Goal: Task Accomplishment & Management: Manage account settings

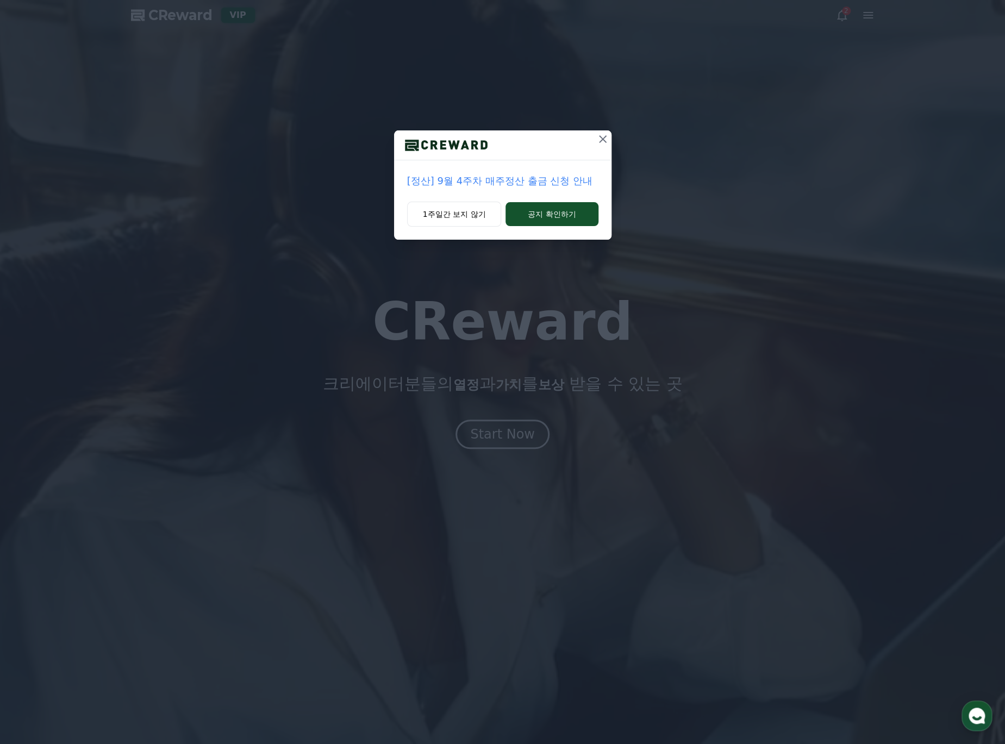
click at [603, 136] on icon at bounding box center [602, 139] width 13 height 13
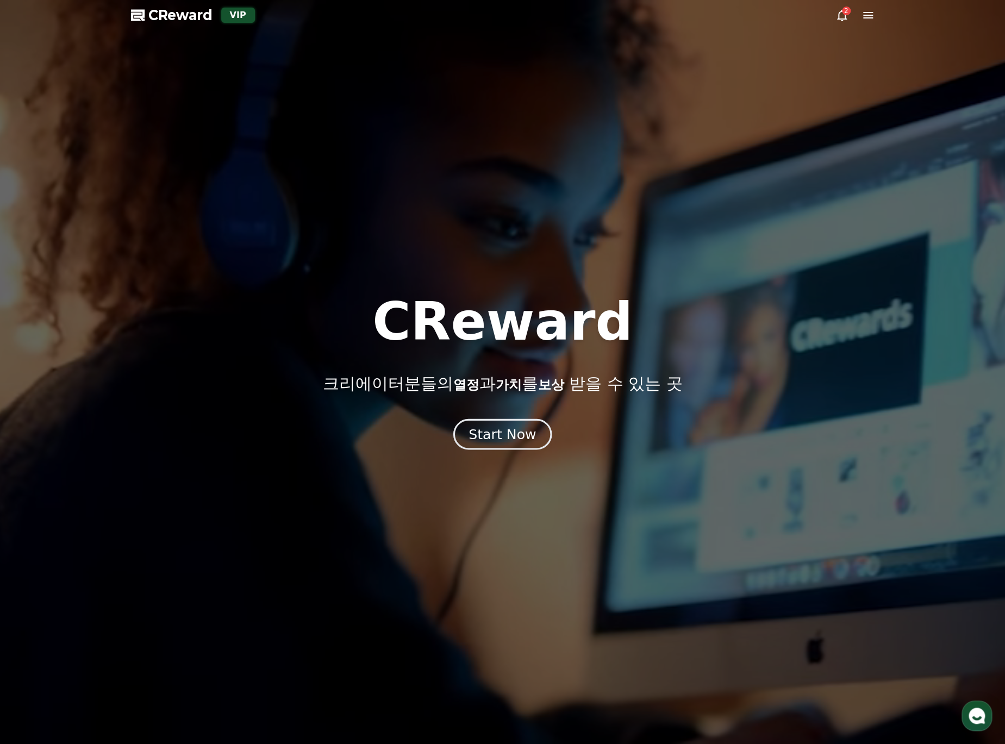
click at [477, 438] on div "Start Now" at bounding box center [502, 434] width 67 height 18
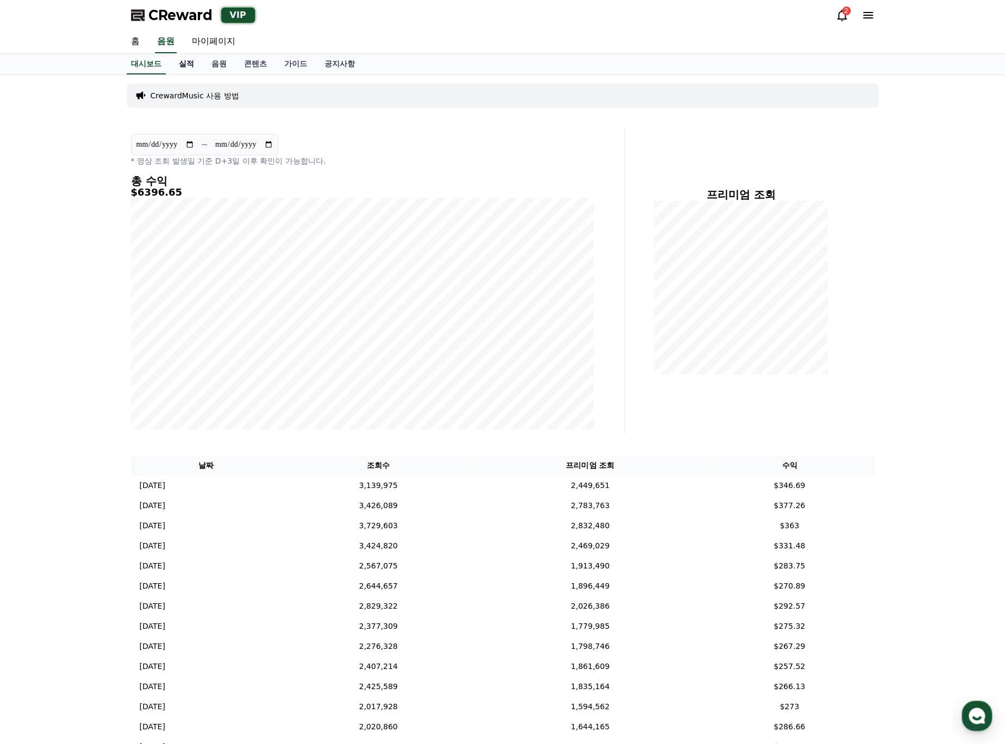
click at [185, 64] on link "실적" at bounding box center [186, 64] width 33 height 21
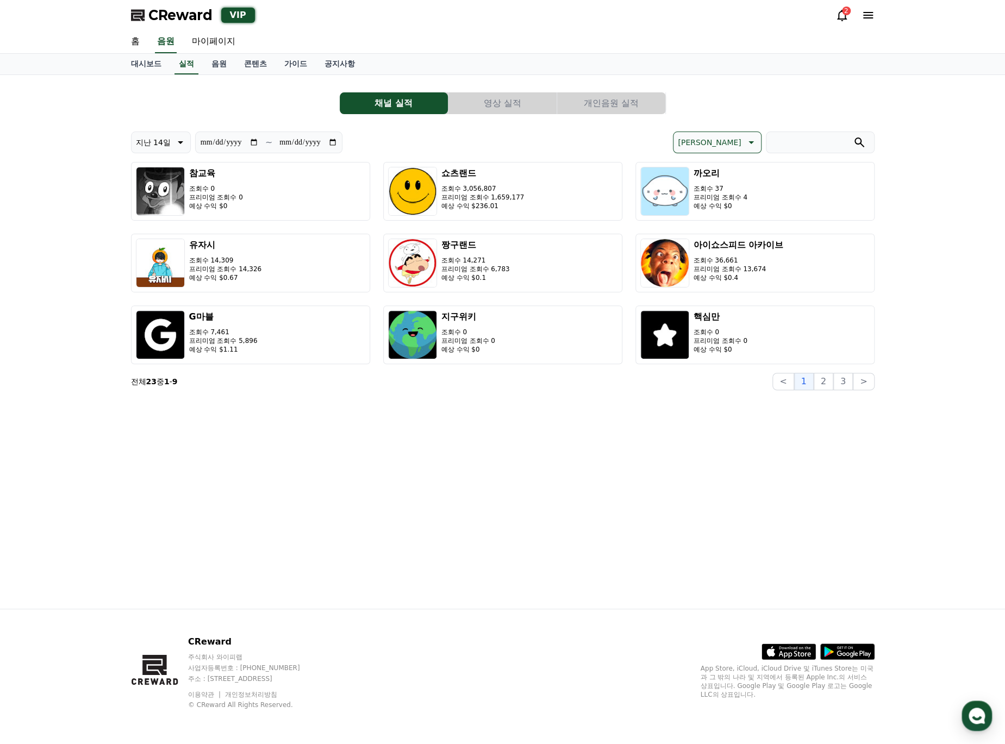
click at [617, 109] on button "개인음원 실적" at bounding box center [611, 103] width 108 height 22
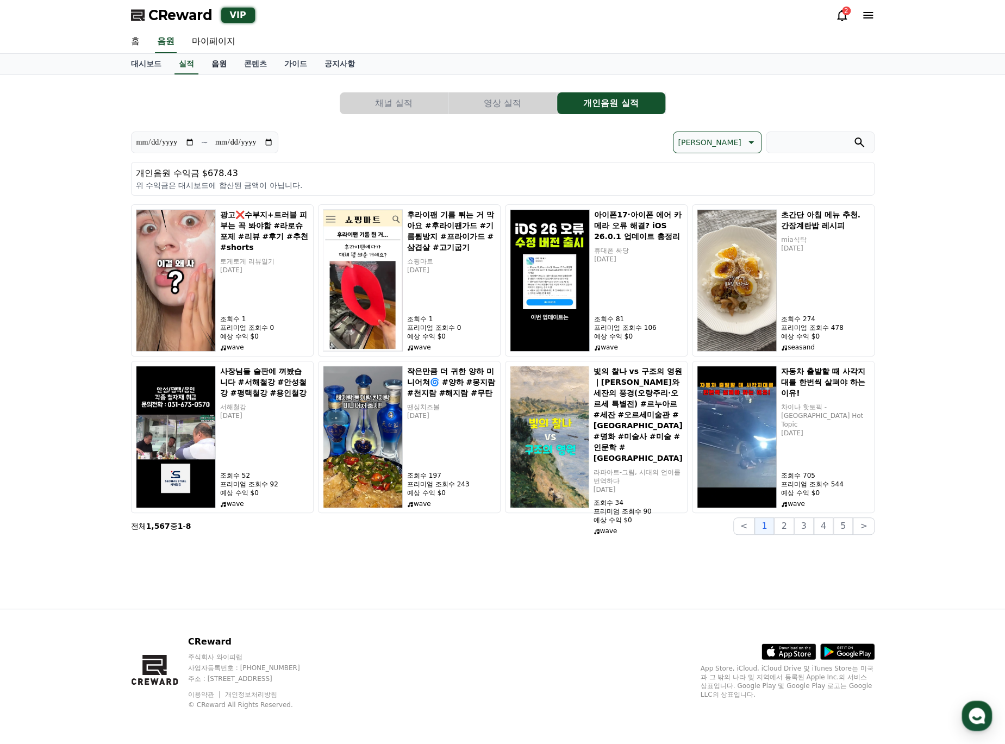
click at [220, 62] on link "음원" at bounding box center [219, 64] width 33 height 21
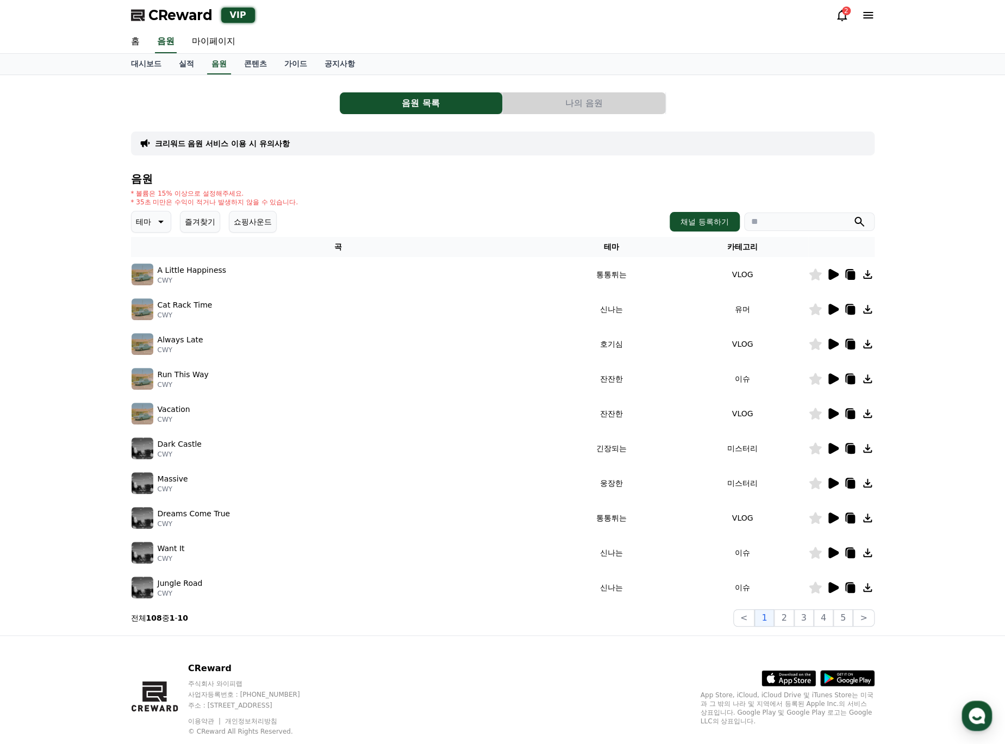
click at [136, 283] on img at bounding box center [143, 275] width 22 height 22
click at [830, 273] on icon at bounding box center [833, 274] width 10 height 11
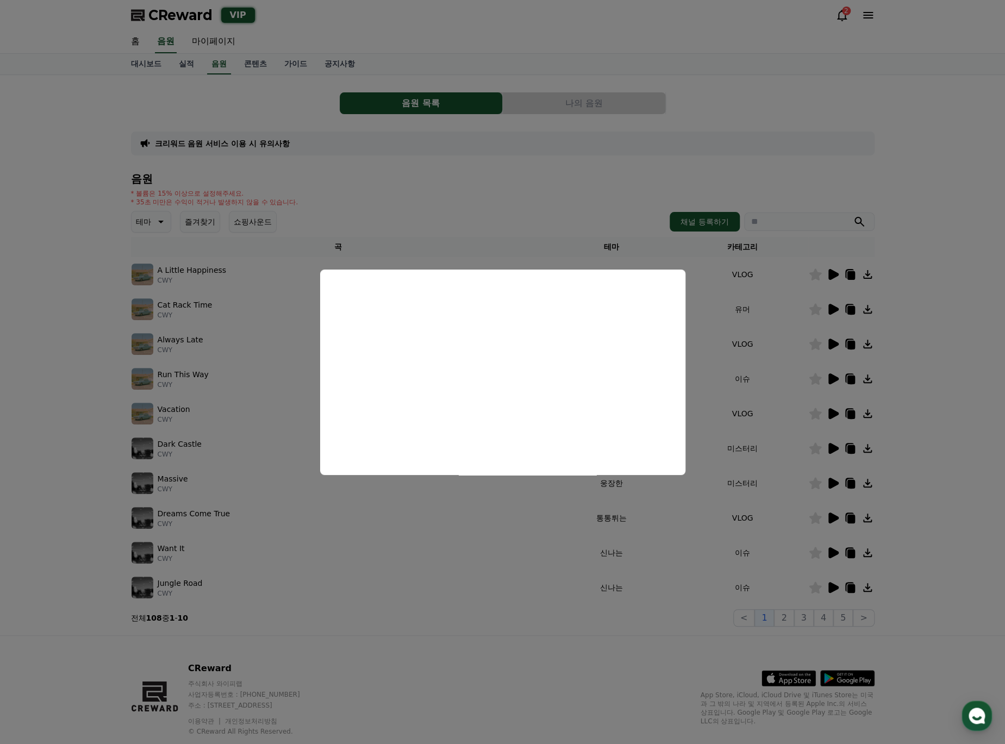
click at [833, 482] on button "close modal" at bounding box center [502, 372] width 1005 height 744
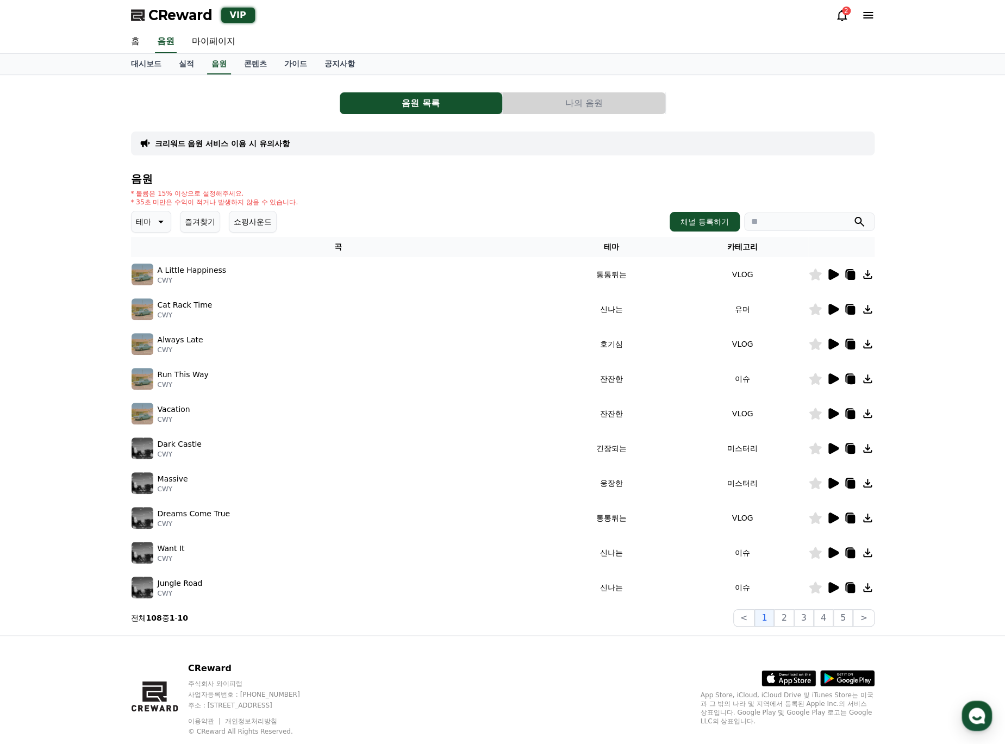
click at [833, 555] on icon at bounding box center [833, 552] width 10 height 11
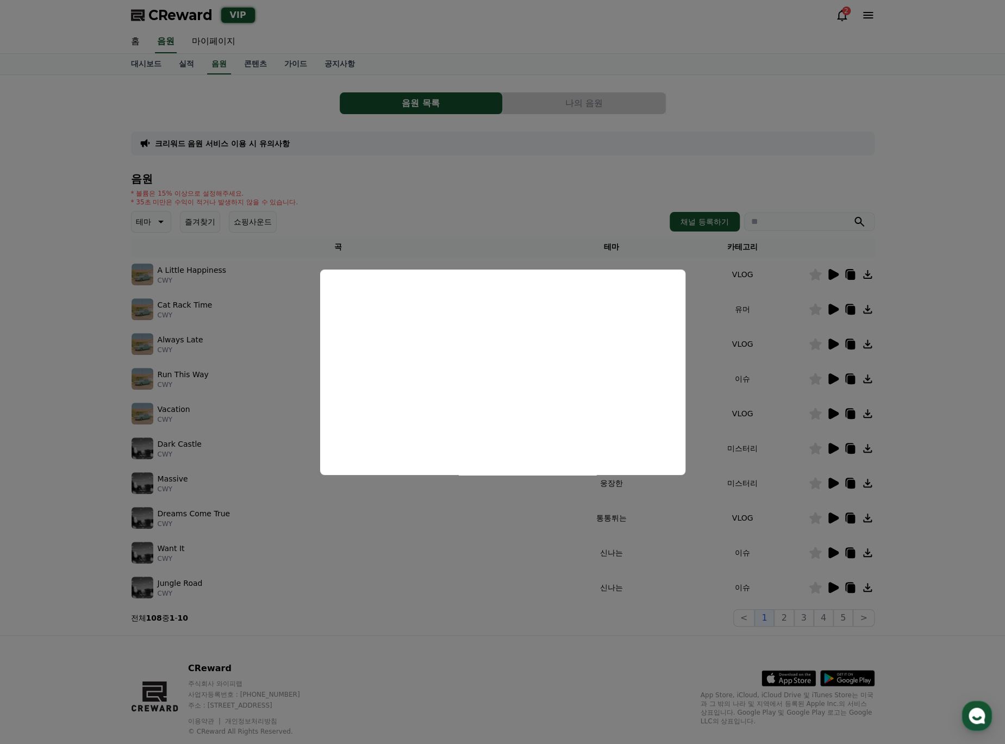
click at [834, 585] on button "close modal" at bounding box center [502, 372] width 1005 height 744
click at [834, 585] on icon at bounding box center [833, 587] width 10 height 11
click at [834, 585] on button "close modal" at bounding box center [502, 372] width 1005 height 744
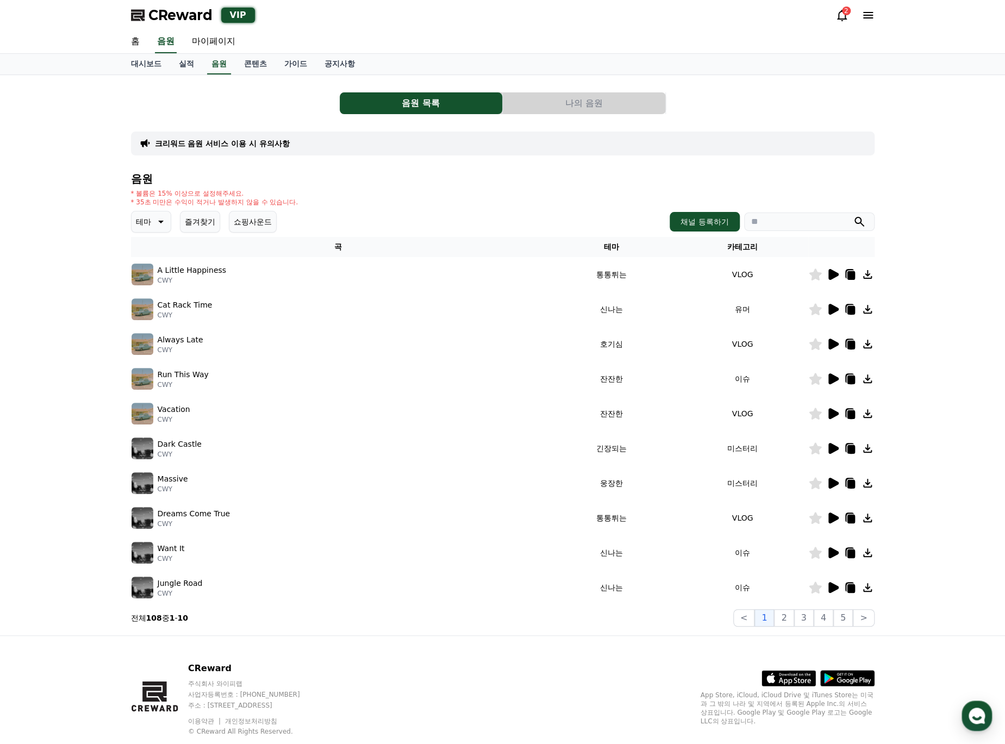
click at [227, 143] on p "크리워드 음원 서비스 이용 시 유의사항" at bounding box center [222, 143] width 135 height 11
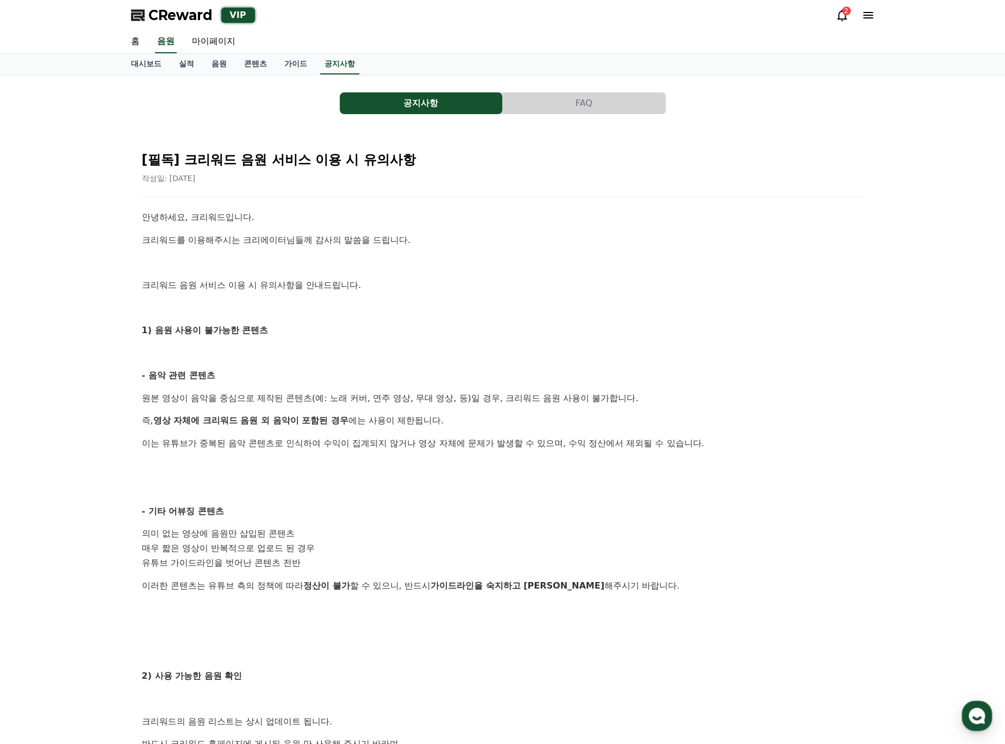
click at [588, 98] on button "FAQ" at bounding box center [584, 103] width 163 height 22
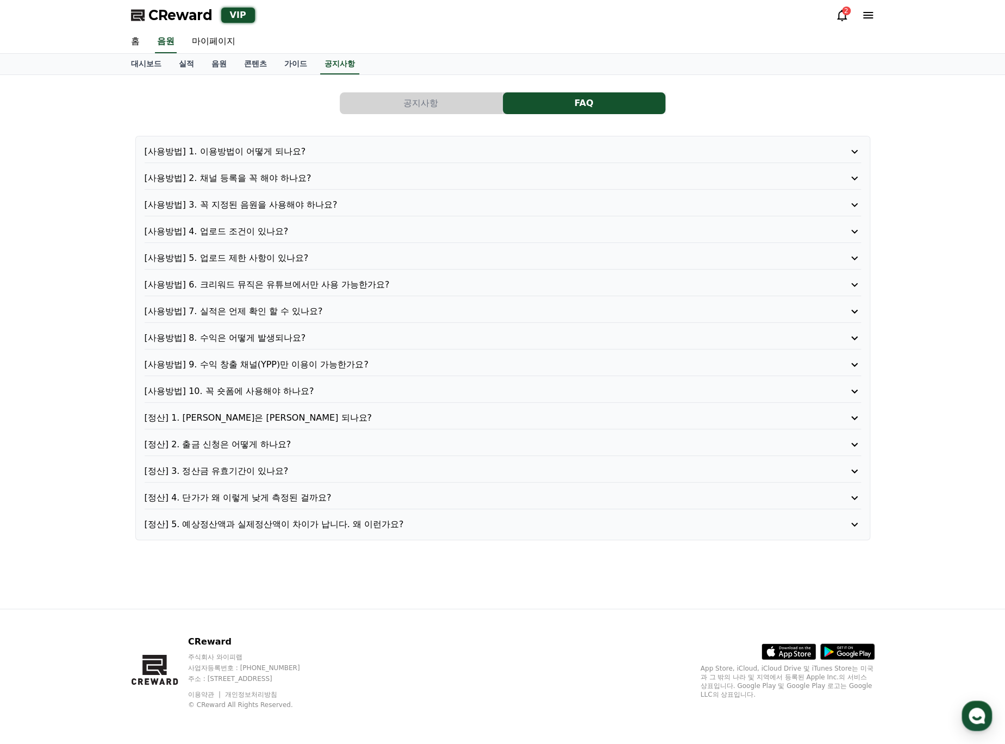
click at [415, 102] on button "공지사항" at bounding box center [421, 103] width 163 height 22
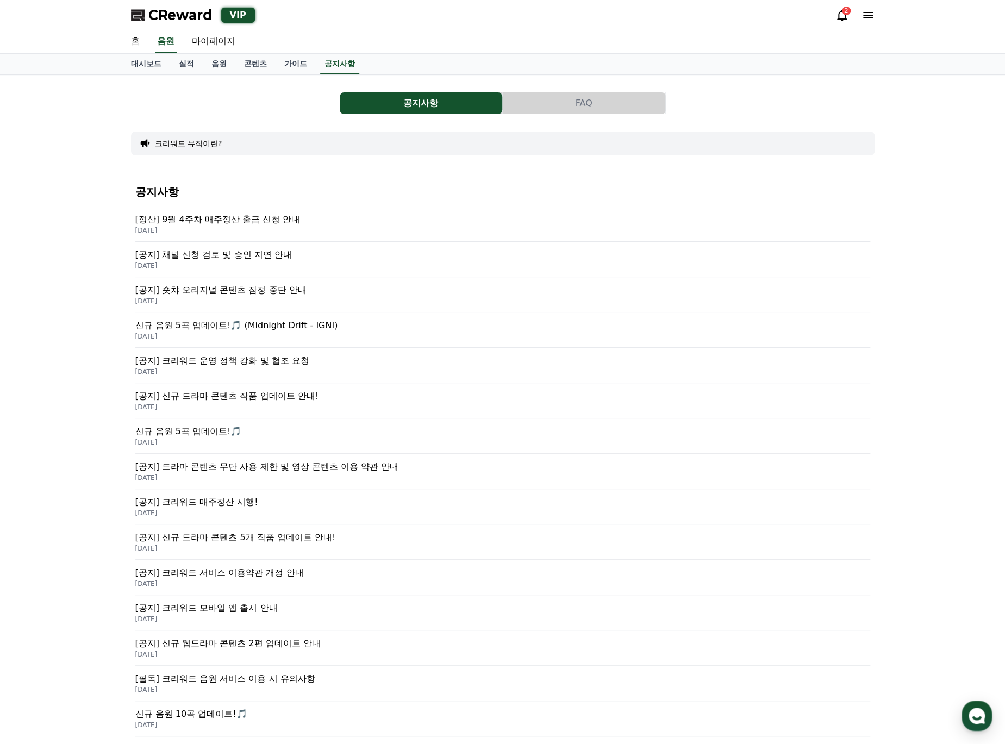
click at [269, 223] on p "[정산] 9월 4주차 매주정산 출금 신청 안내" at bounding box center [502, 219] width 735 height 13
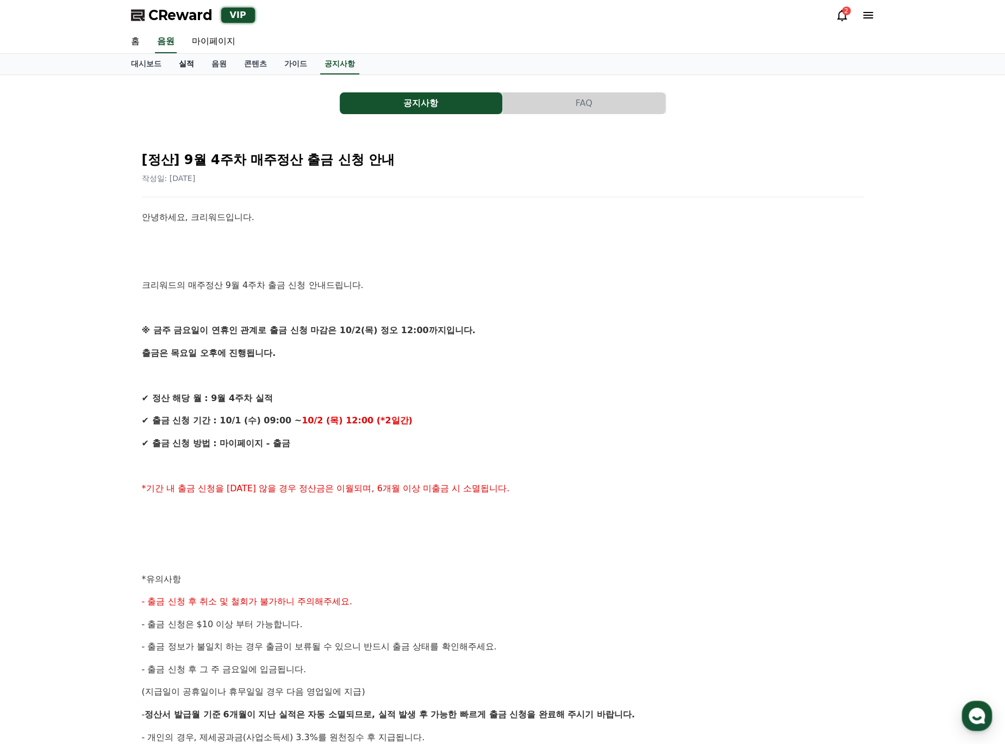
click at [190, 61] on link "실적" at bounding box center [186, 64] width 33 height 21
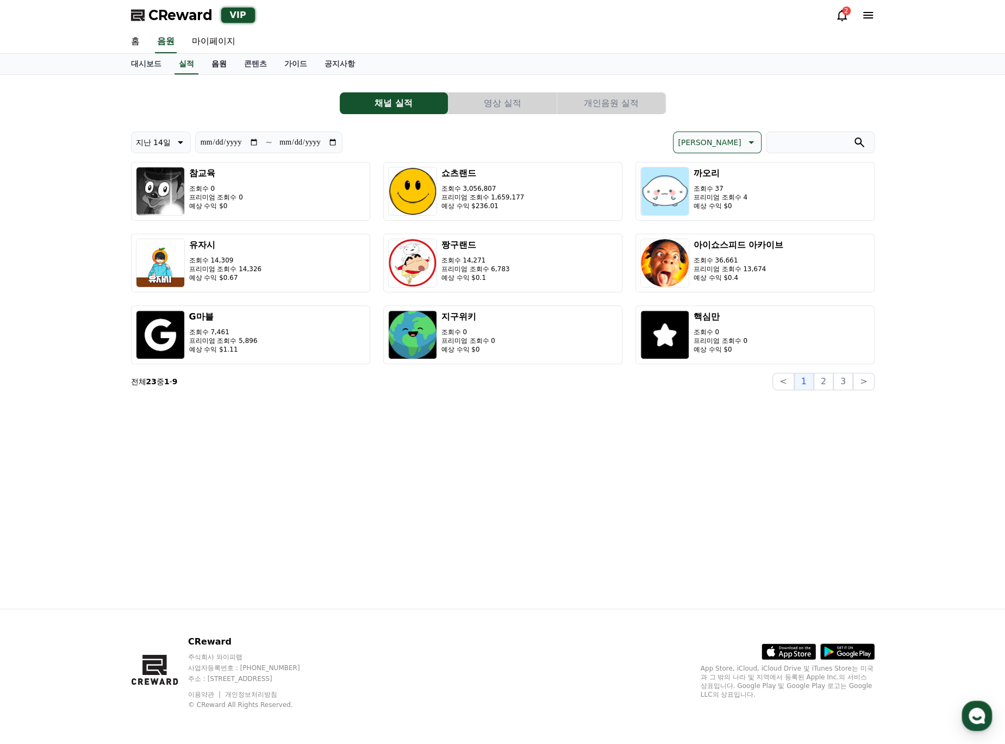
click at [208, 60] on link "음원" at bounding box center [219, 64] width 33 height 21
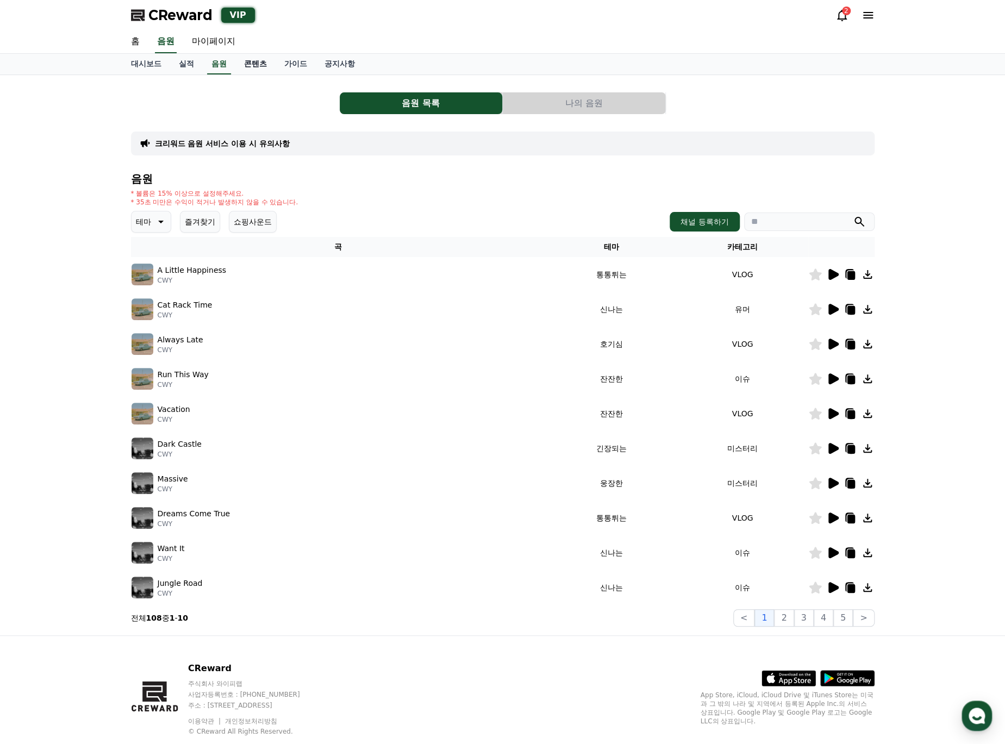
click at [253, 65] on link "콘텐츠" at bounding box center [255, 64] width 40 height 21
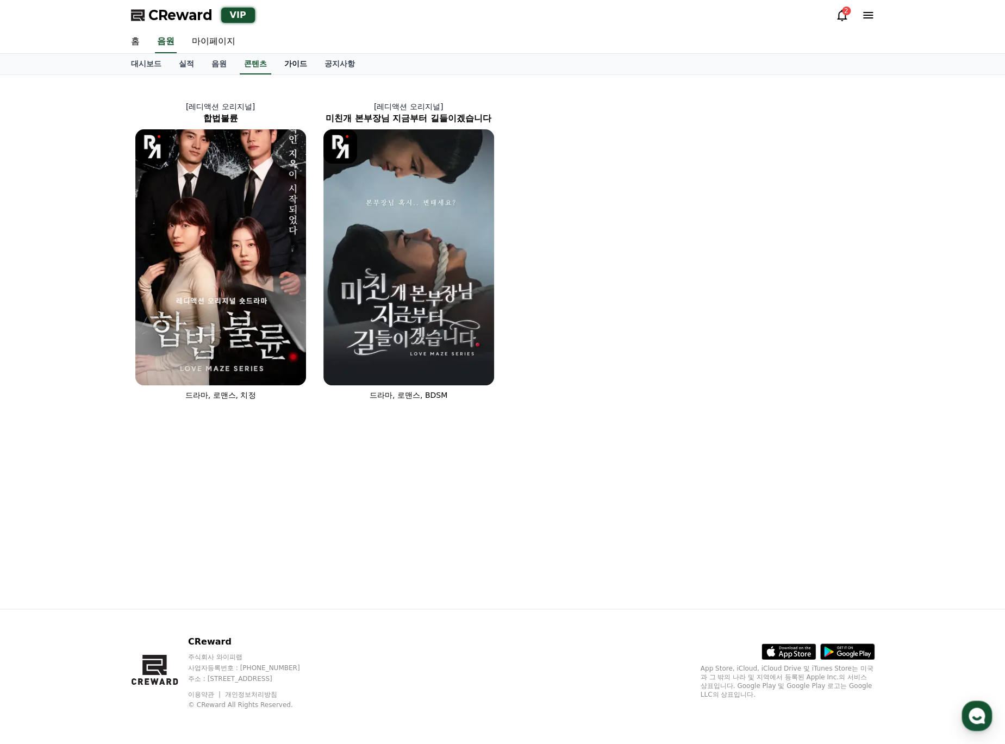
click at [293, 66] on link "가이드" at bounding box center [296, 64] width 40 height 21
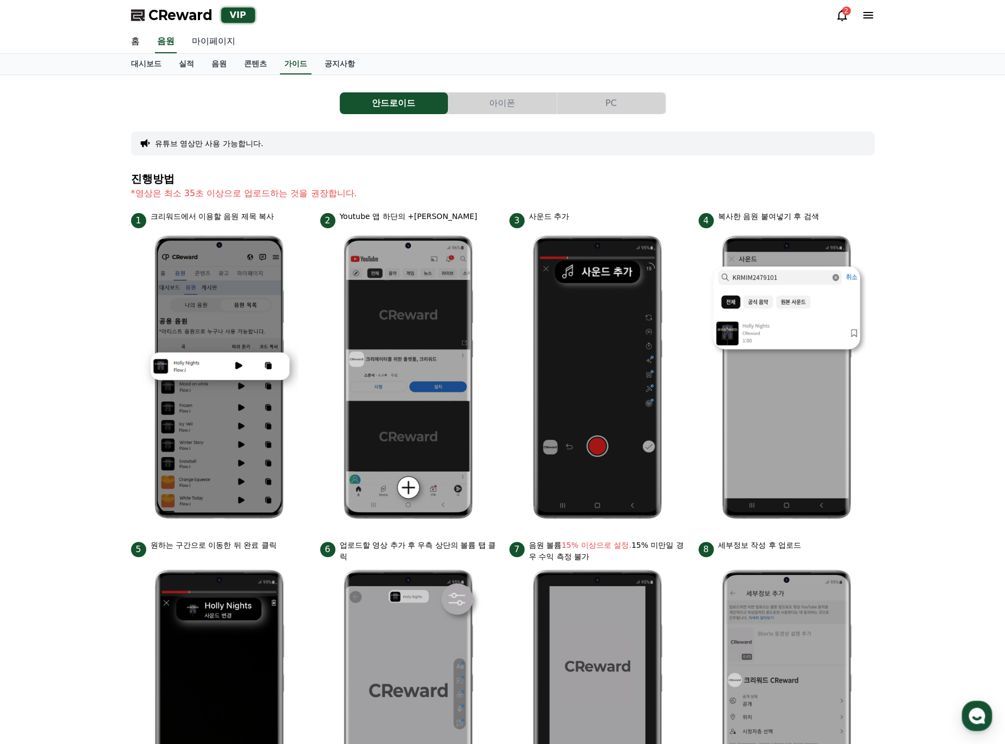
click at [216, 44] on link "마이페이지" at bounding box center [213, 41] width 61 height 23
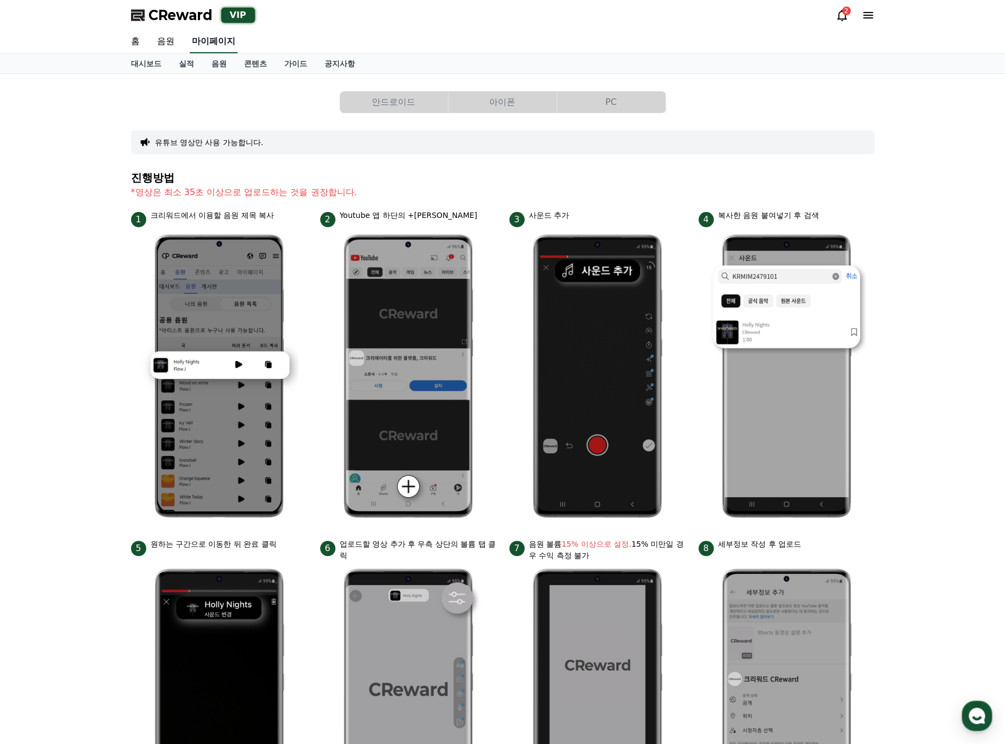
select select "**********"
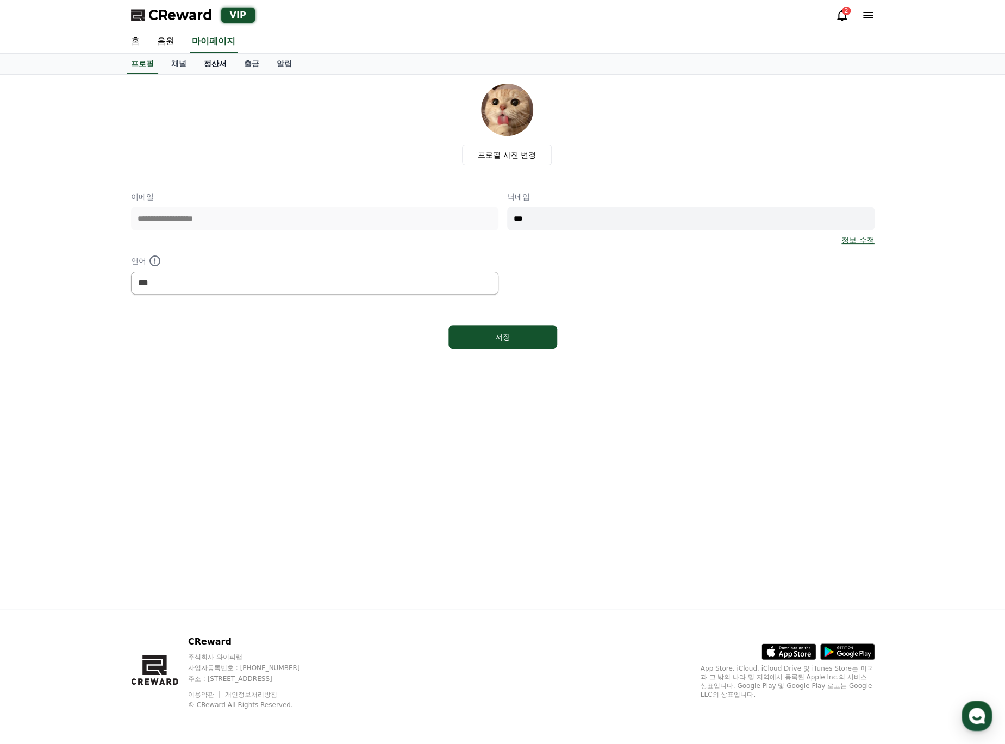
click at [214, 64] on link "정산서" at bounding box center [215, 64] width 40 height 21
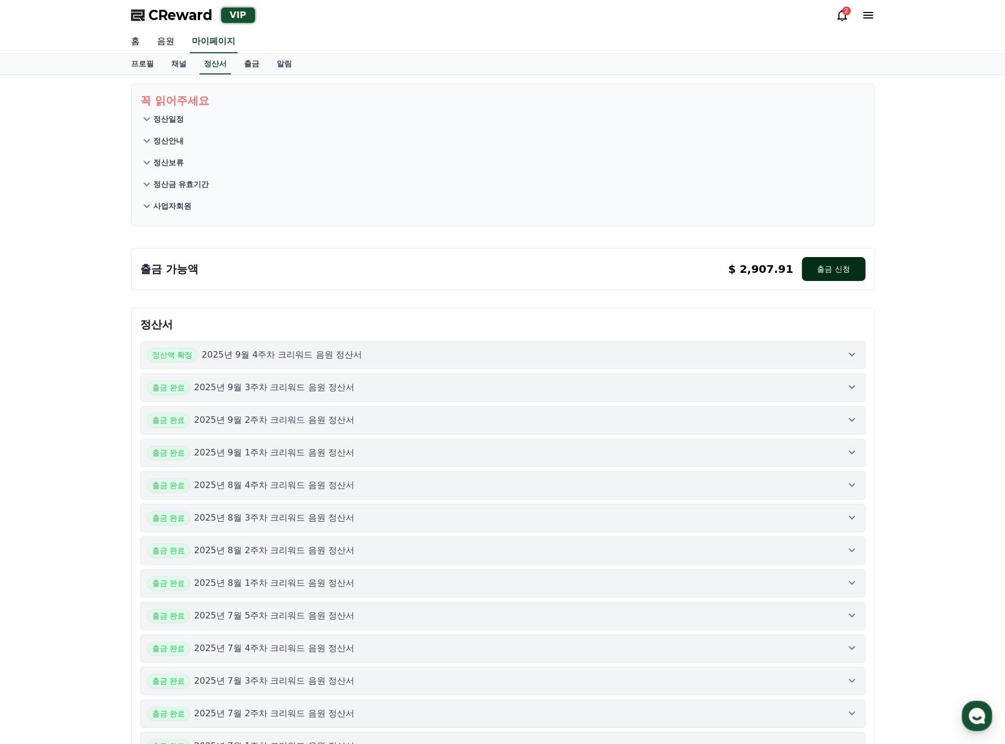
click at [838, 274] on button "출금 신청" at bounding box center [833, 269] width 63 height 24
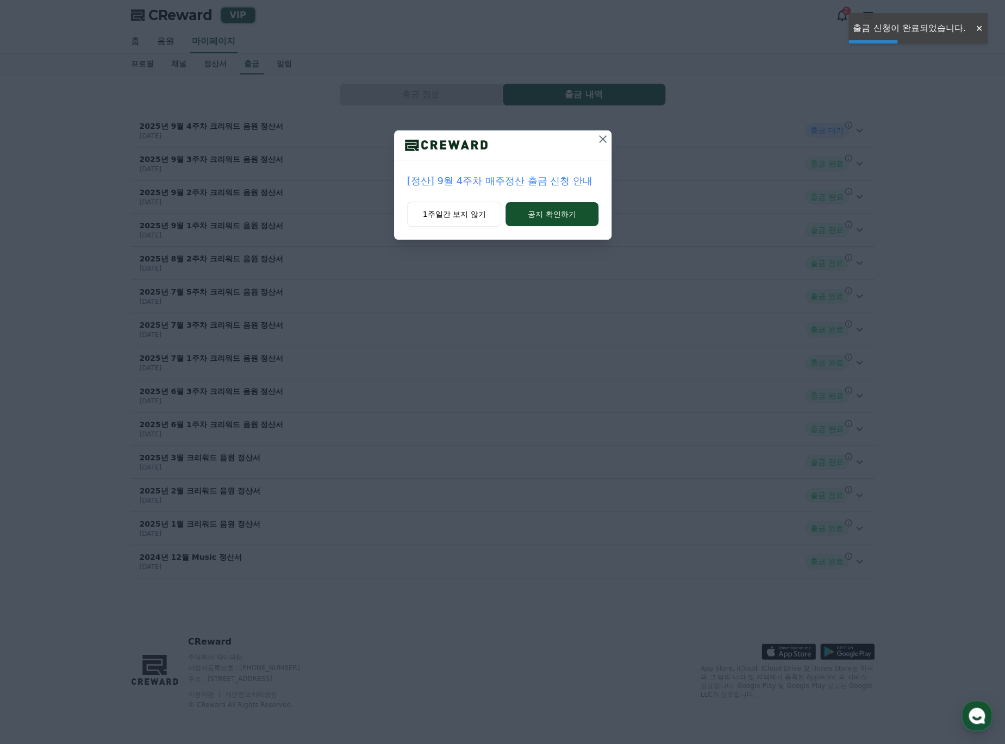
click at [602, 146] on button at bounding box center [602, 138] width 17 height 17
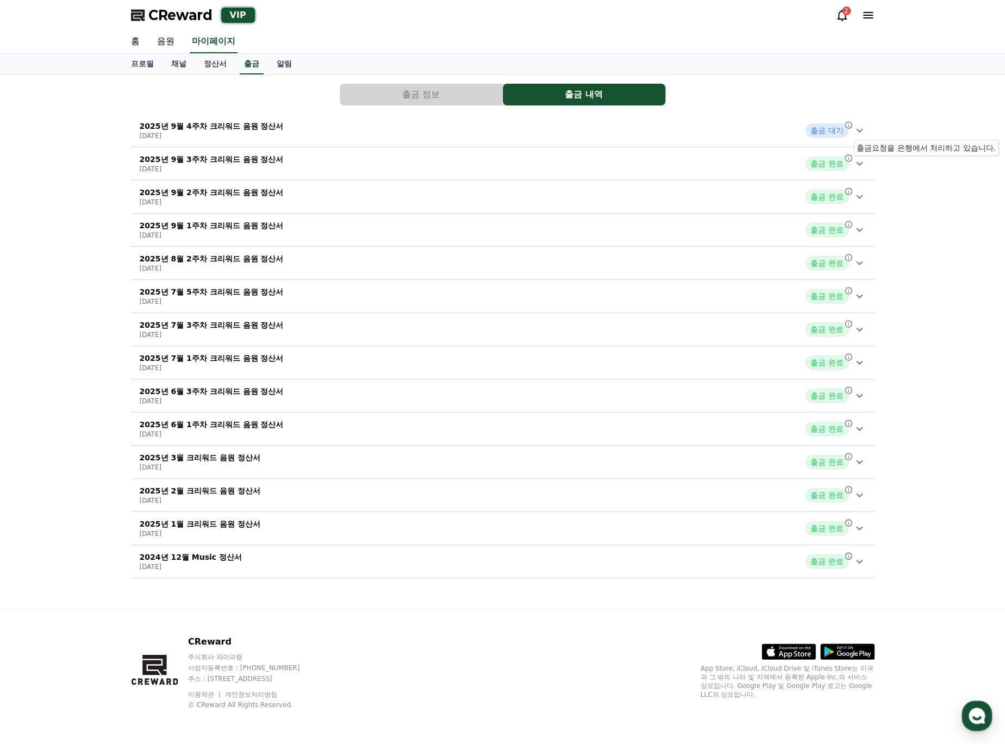
click at [848, 161] on icon at bounding box center [848, 158] width 9 height 9
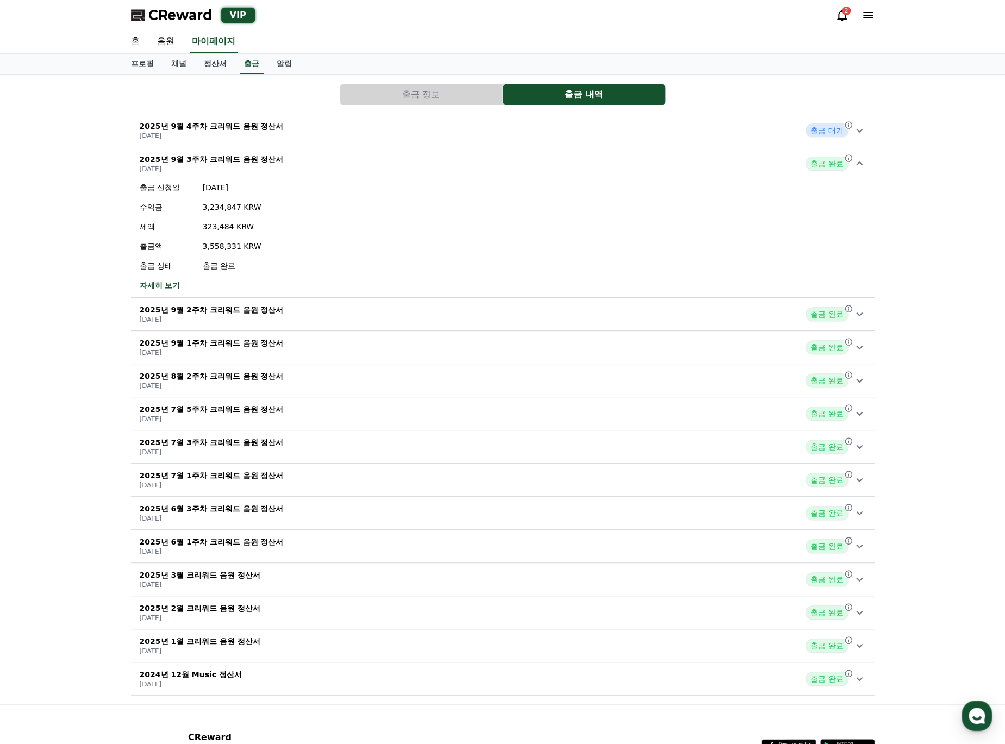
click at [861, 163] on icon at bounding box center [859, 163] width 13 height 13
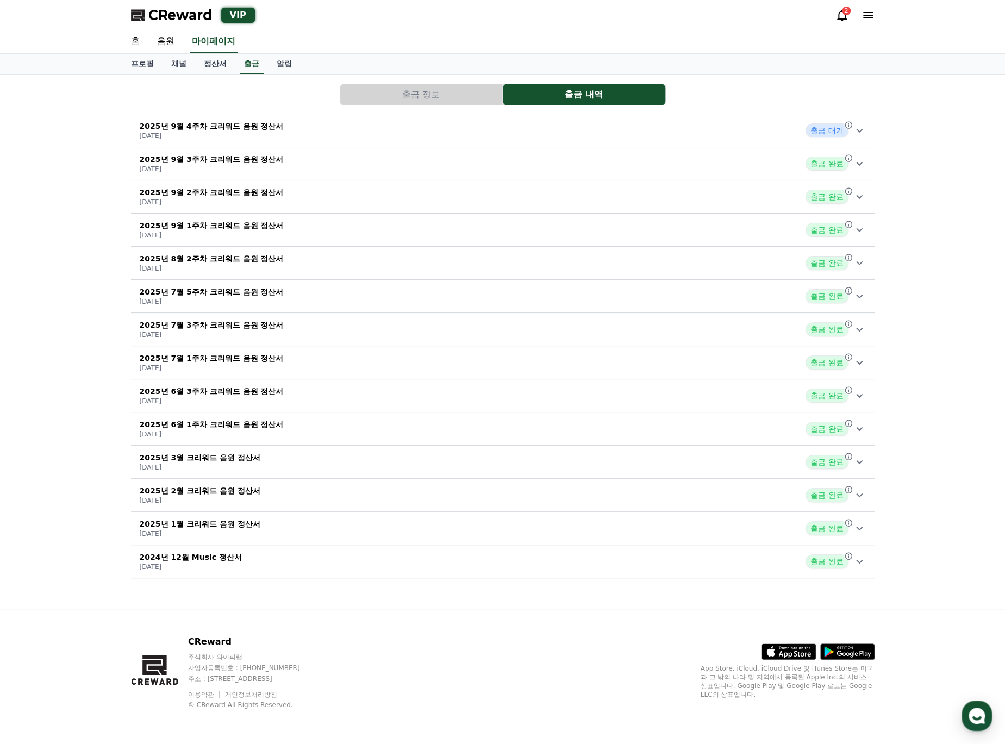
click at [867, 135] on div "2025년 9월 4주차 크리워드 음원 정산서 [DATE] 출금 대기" at bounding box center [503, 130] width 744 height 28
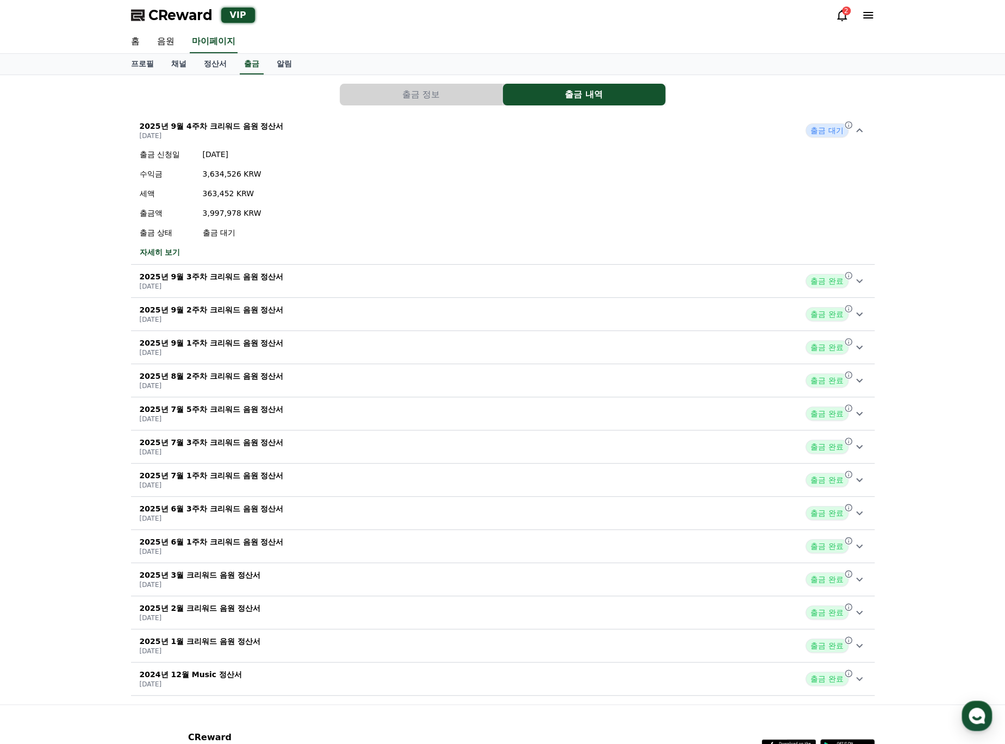
click at [156, 249] on link "자세히 보기" at bounding box center [201, 252] width 122 height 11
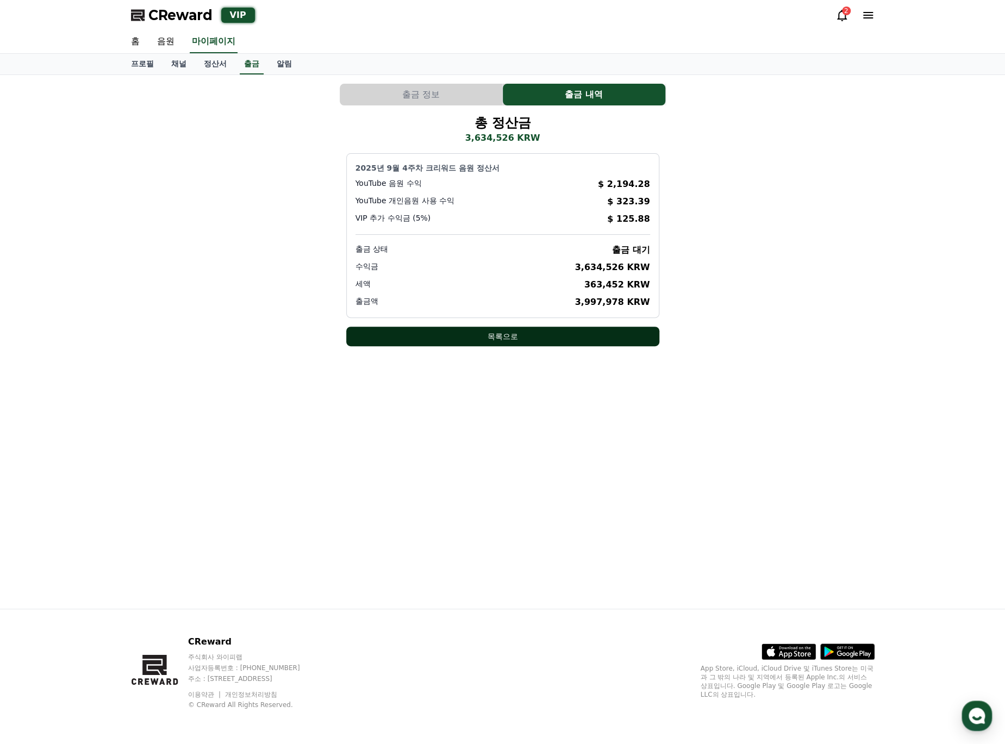
click at [589, 337] on button "목록으로" at bounding box center [502, 337] width 313 height 20
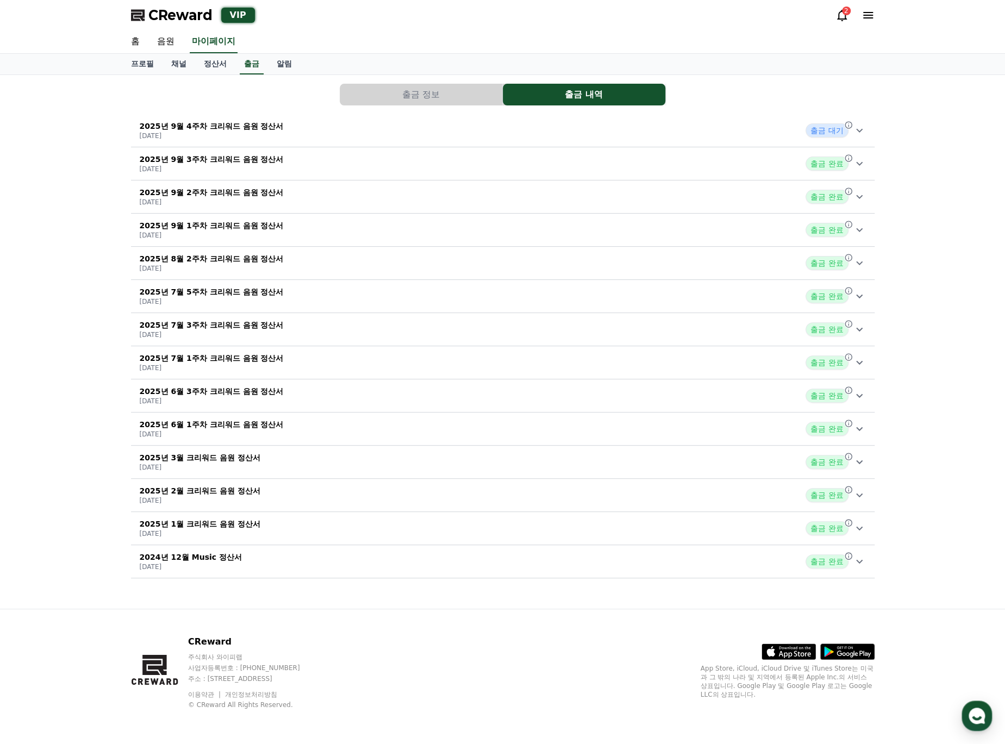
click at [436, 133] on div "2025년 9월 4주차 크리워드 음원 정산서 [DATE] 출금 대기" at bounding box center [503, 130] width 744 height 28
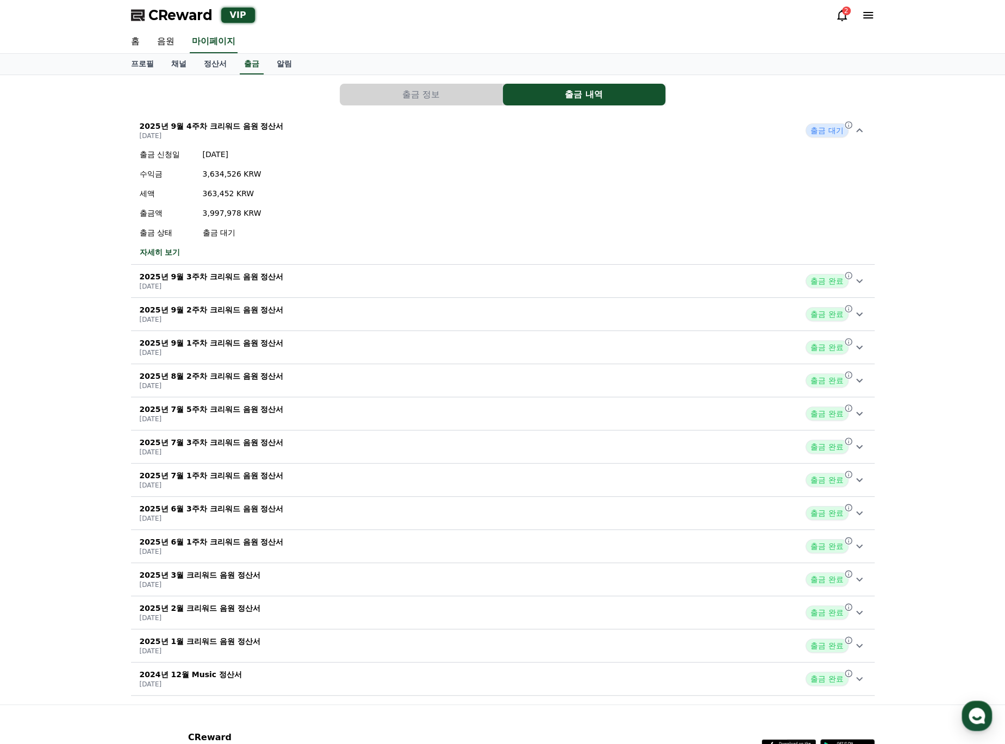
click at [233, 274] on p "2025년 9월 3주차 크리워드 음원 정산서" at bounding box center [212, 276] width 144 height 11
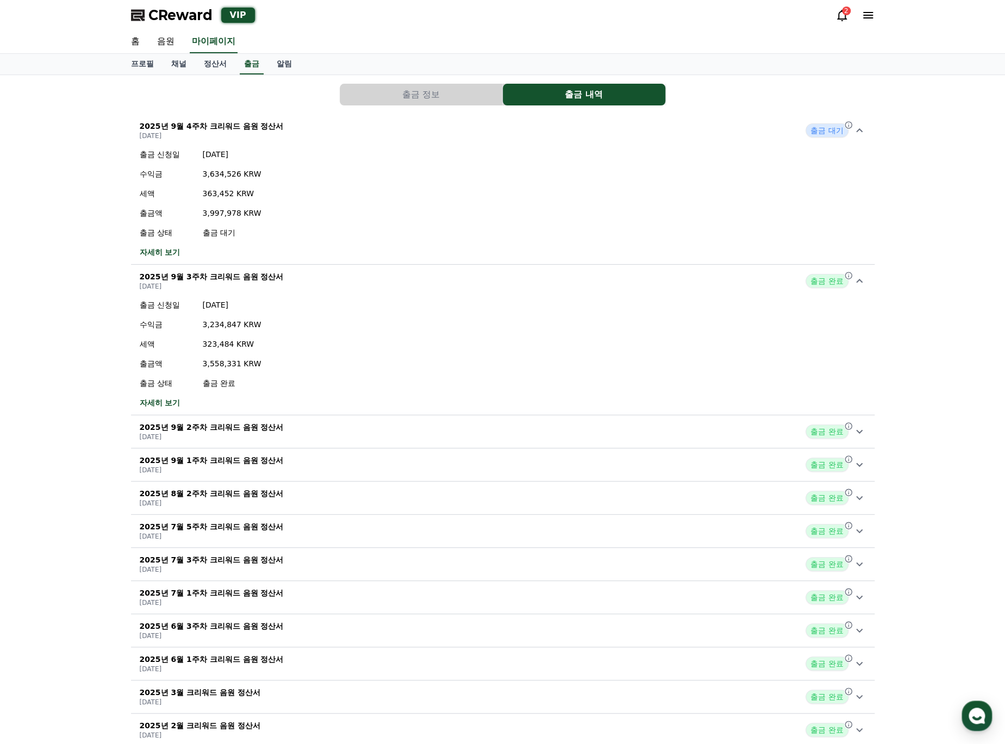
click at [176, 249] on link "자세히 보기" at bounding box center [201, 252] width 122 height 11
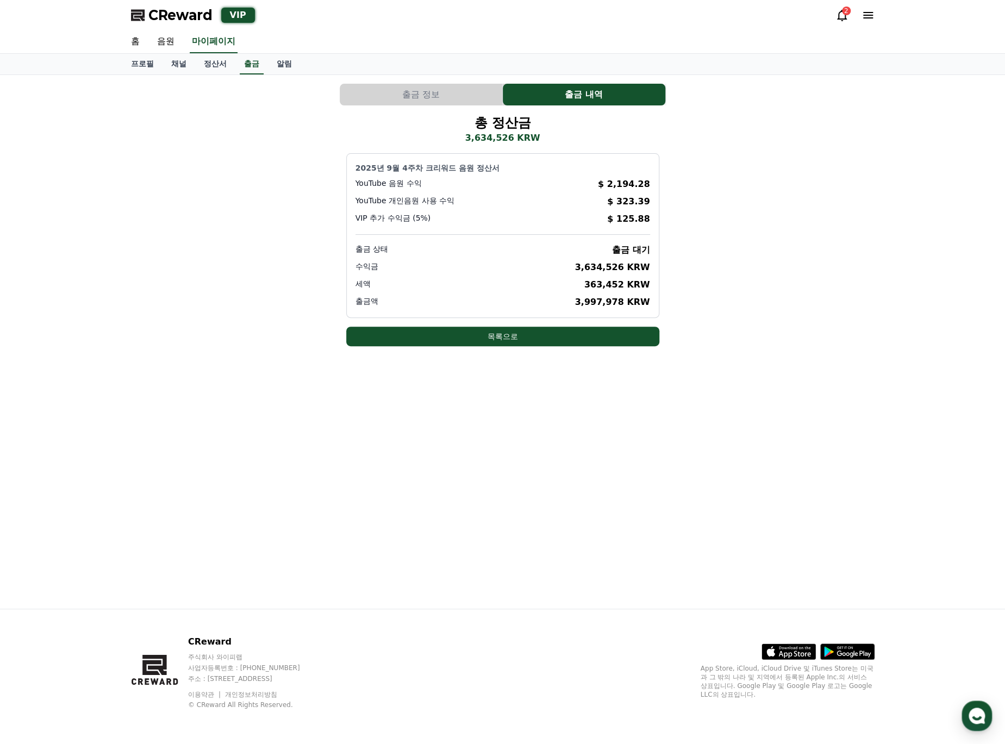
drag, startPoint x: 604, startPoint y: 186, endPoint x: 659, endPoint y: 268, distance: 98.4
click at [659, 268] on div "총 정산금 3,634,526 KRW 2025년 9월 4주차 크리워드 음원 정산서 YouTube 음원 수익 $ 2,194.28 YouTube 개…" at bounding box center [503, 230] width 744 height 232
drag, startPoint x: 658, startPoint y: 269, endPoint x: 554, endPoint y: 264, distance: 103.9
click at [554, 264] on div "2025년 9월 4주차 크리워드 음원 정산서 YouTube 음원 수익 $ 2,194.28 YouTube 개인음원 사용 수익 $ 323.39 V…" at bounding box center [502, 235] width 313 height 165
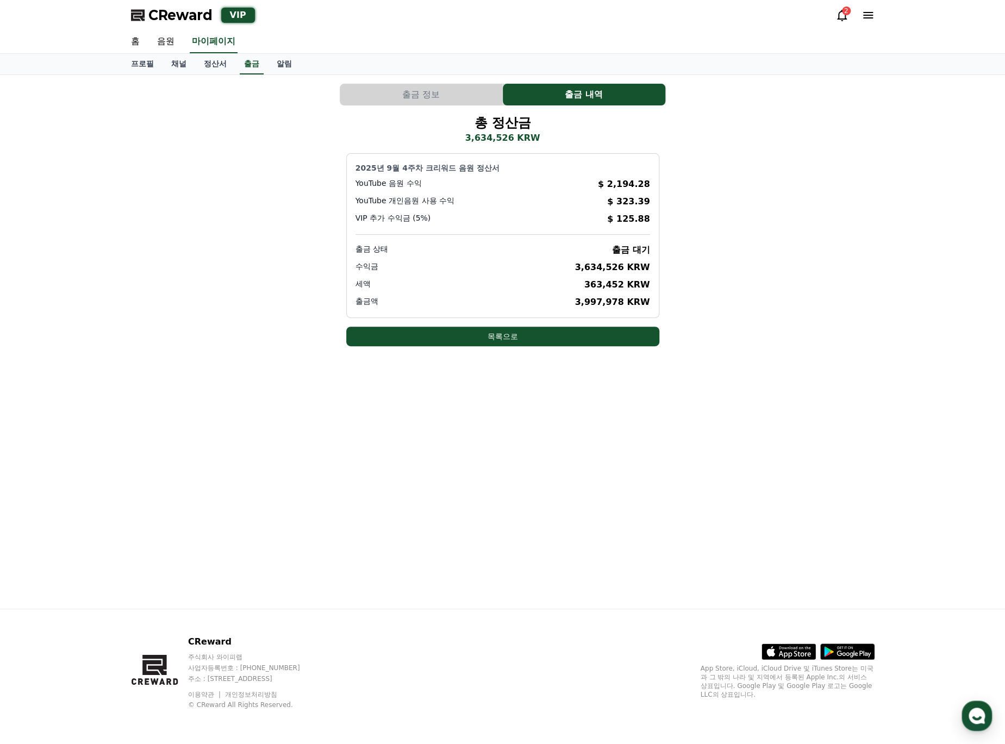
drag, startPoint x: 699, startPoint y: 256, endPoint x: 698, endPoint y: 247, distance: 9.3
click at [699, 254] on div "총 정산금 3,634,526 KRW 2025년 9월 4주차 크리워드 음원 정산서 YouTube 음원 수익 $ 2,194.28 YouTube 개…" at bounding box center [503, 230] width 744 height 232
drag, startPoint x: 652, startPoint y: 223, endPoint x: 606, endPoint y: 178, distance: 64.2
click at [606, 178] on div "2025년 9월 4주차 크리워드 음원 정산서 YouTube 음원 수익 $ 2,194.28 YouTube 개인음원 사용 수익 $ 323.39 V…" at bounding box center [502, 235] width 313 height 165
click at [606, 178] on div "YouTube 음원 수익 $ 2,194.28" at bounding box center [502, 184] width 295 height 13
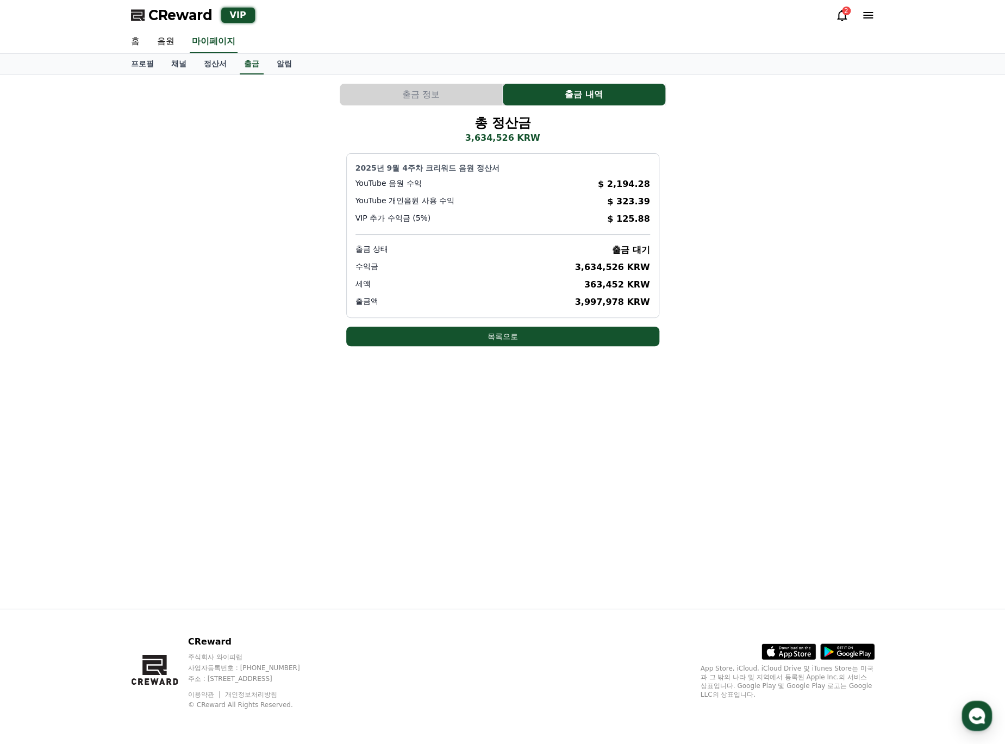
click at [441, 98] on button "출금 정보" at bounding box center [421, 95] width 163 height 22
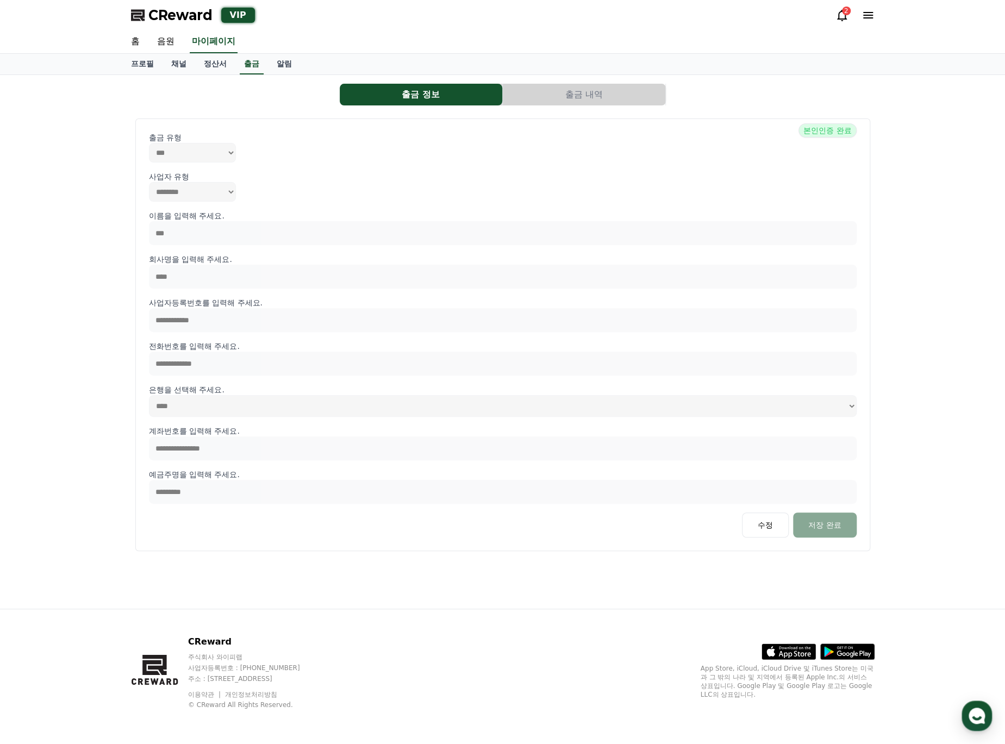
click at [577, 93] on button "출금 내역" at bounding box center [584, 95] width 163 height 22
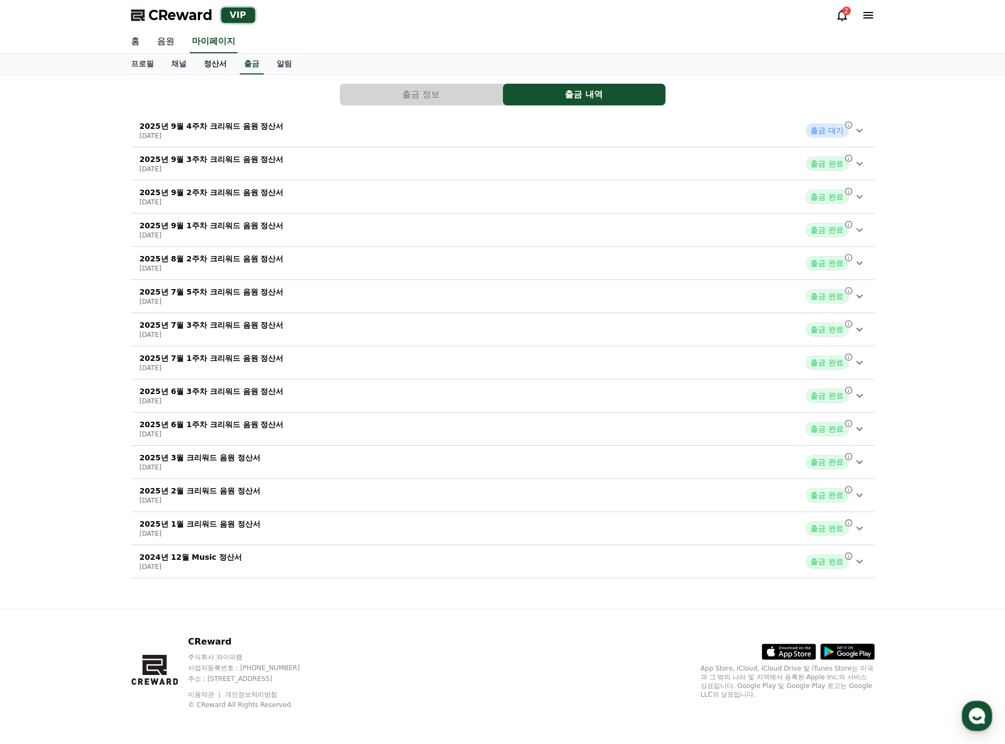
click at [227, 67] on link "정산서" at bounding box center [215, 64] width 40 height 21
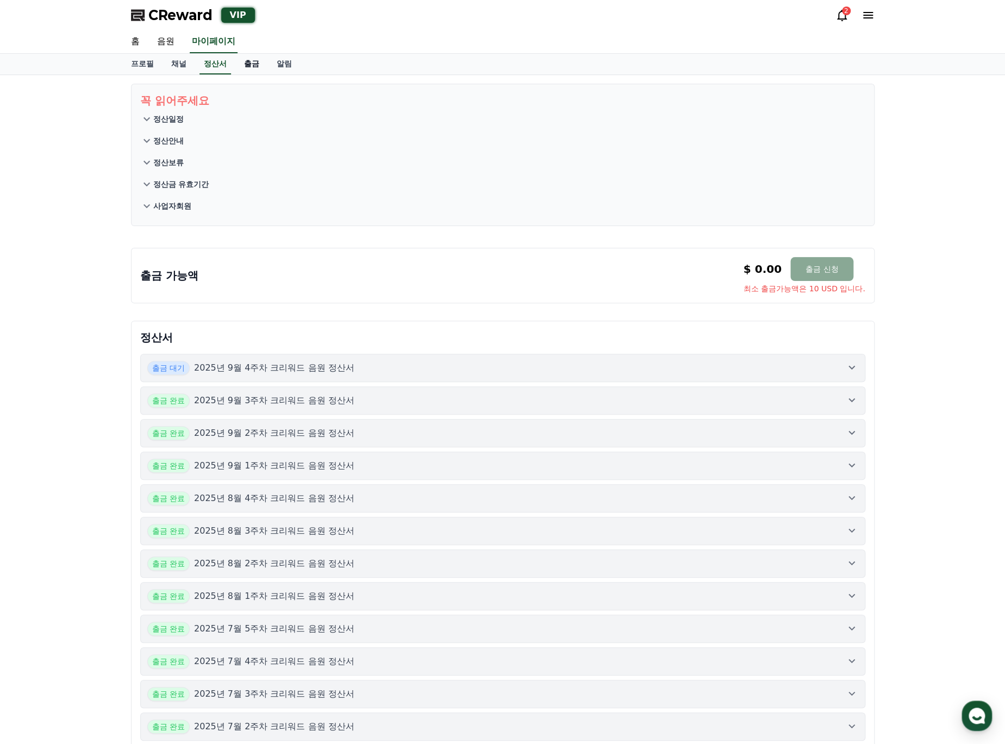
click at [247, 65] on link "출금" at bounding box center [251, 64] width 33 height 21
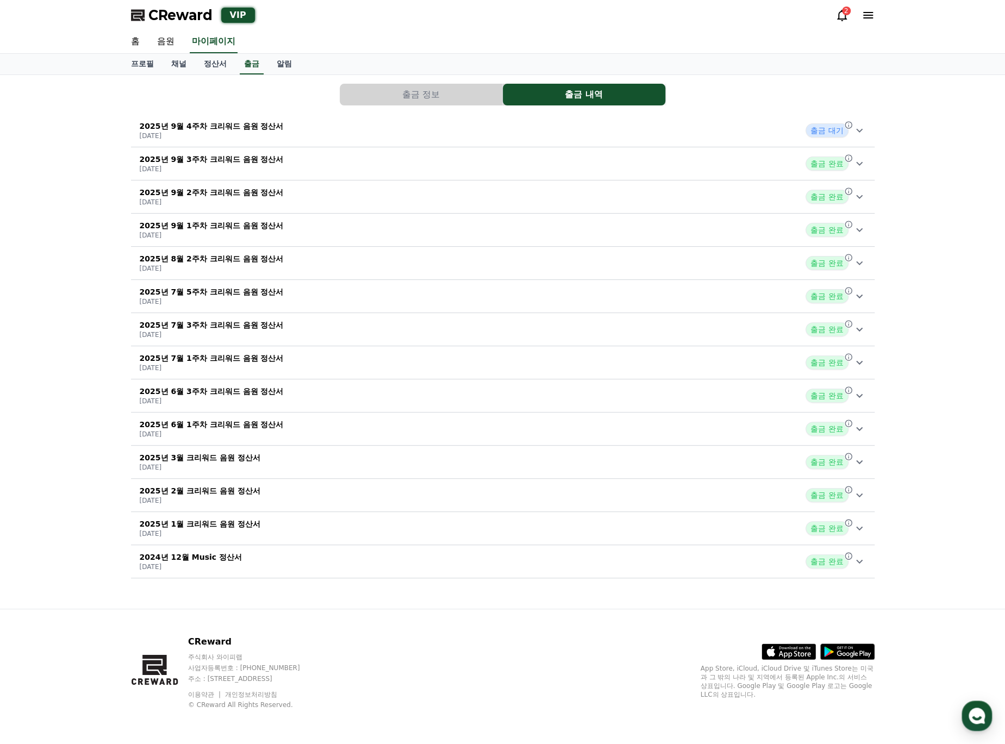
click at [338, 136] on div "2025년 9월 4주차 크리워드 음원 정산서 [DATE] 출금 대기" at bounding box center [503, 130] width 744 height 28
